Goal: Information Seeking & Learning: Learn about a topic

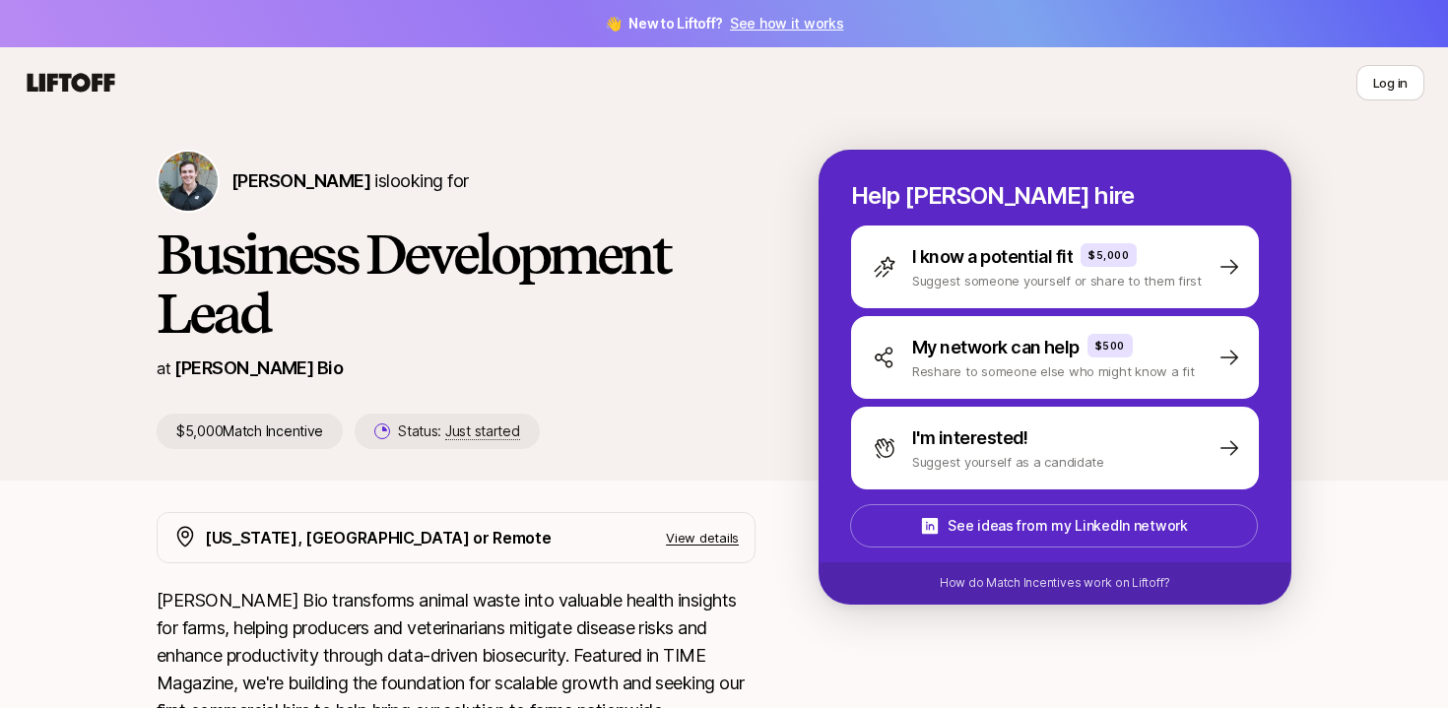
click at [461, 336] on h1 "Business Development Lead" at bounding box center [456, 284] width 599 height 118
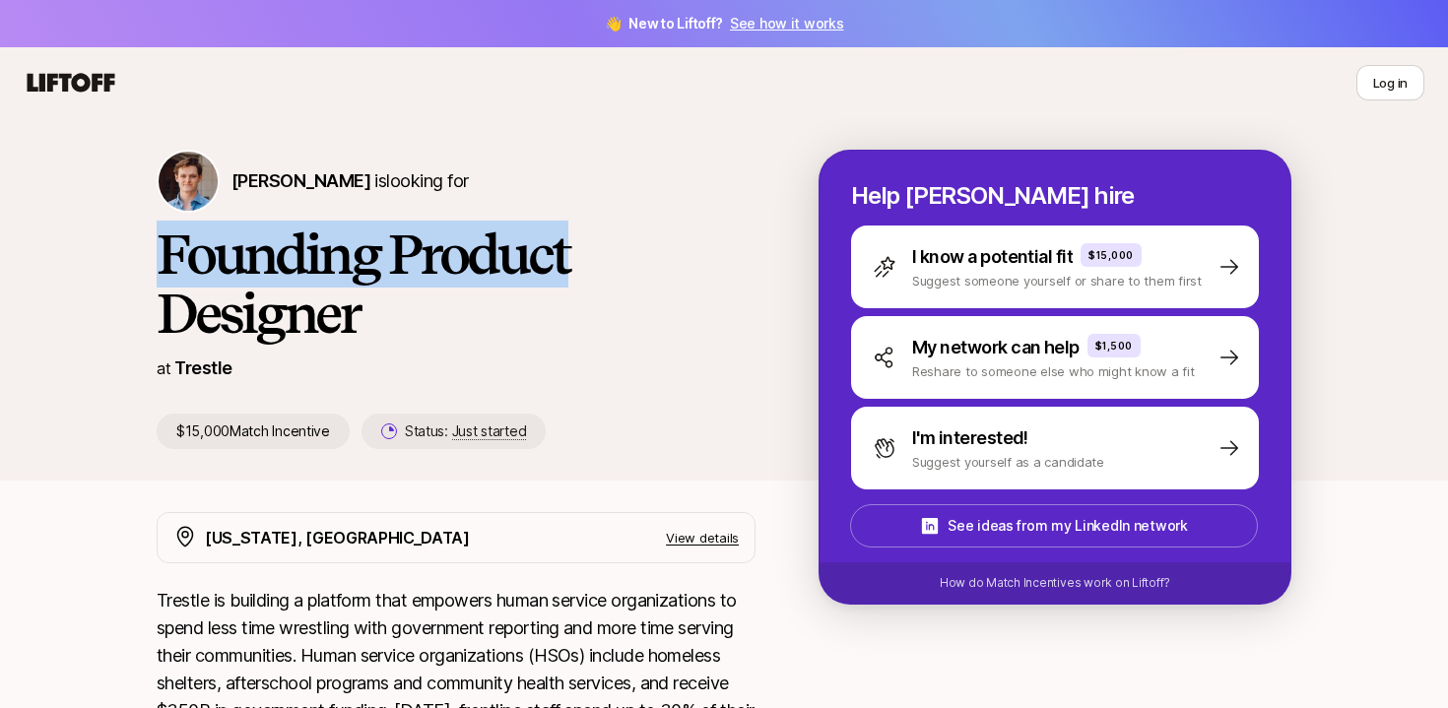
click at [698, 225] on h1 "Founding Product Designer" at bounding box center [456, 284] width 599 height 118
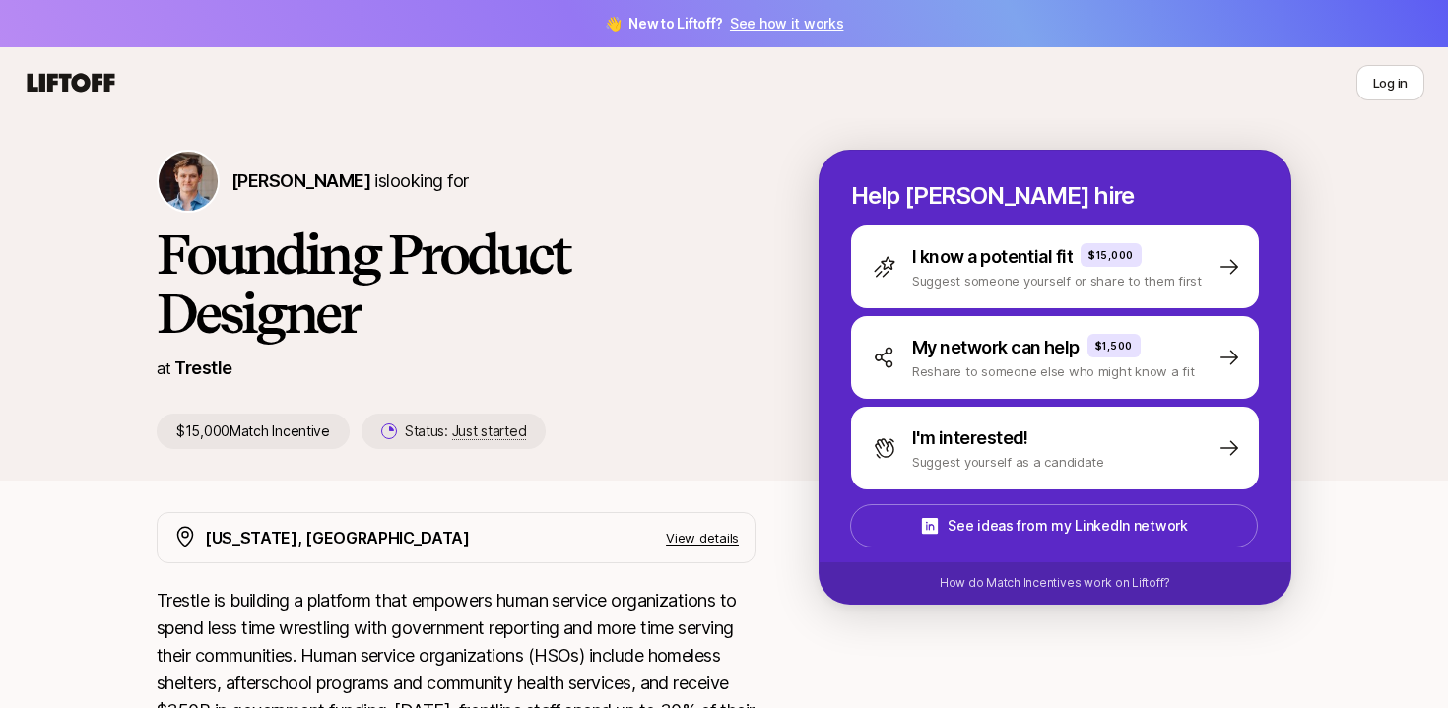
click at [720, 144] on div "[PERSON_NAME] is looking for Founding Product Designer at Trestle $15,000 Match…" at bounding box center [724, 299] width 1448 height 362
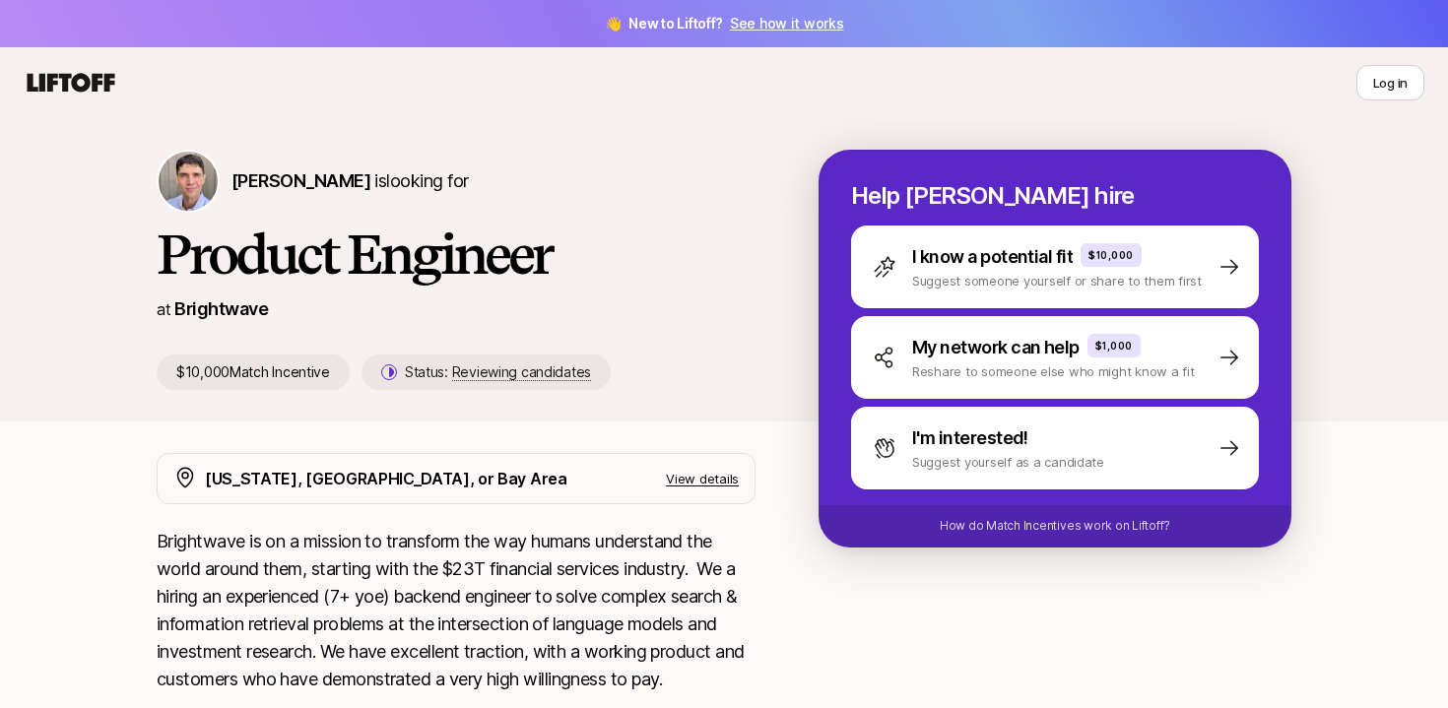
click at [514, 199] on div "Mike Conover is looking for" at bounding box center [456, 181] width 599 height 63
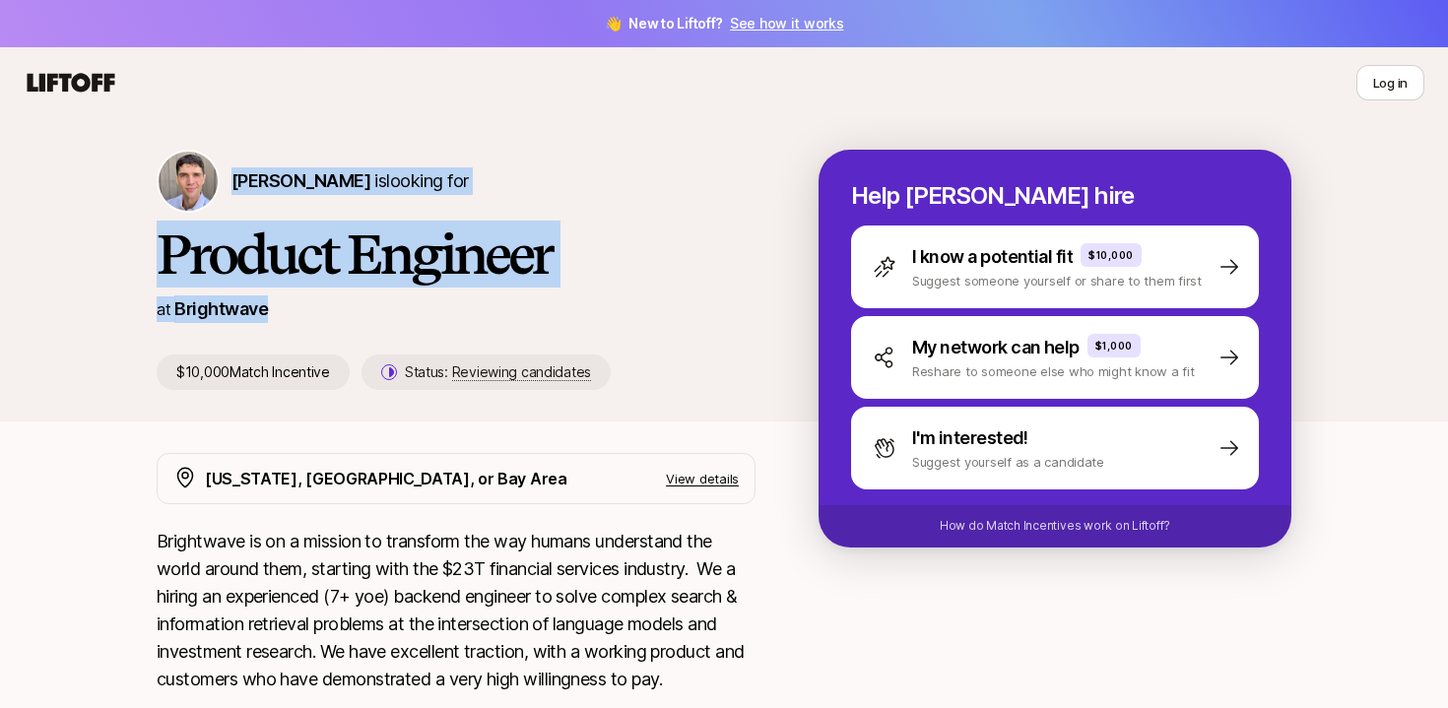
drag, startPoint x: 228, startPoint y: 184, endPoint x: 320, endPoint y: 303, distance: 150.9
click at [320, 303] on div "Mike Conover is looking for Product Engineer at Brightwave $10,000 Match Incent…" at bounding box center [488, 270] width 662 height 240
copy div "Mike Conover is looking for Product Engineer at Brightwave"
